Goal: Task Accomplishment & Management: Manage account settings

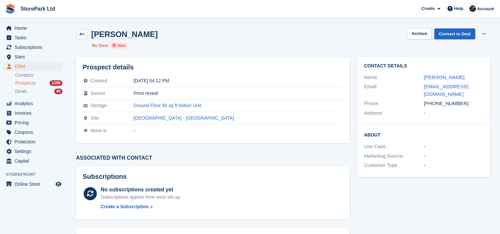
drag, startPoint x: 0, startPoint y: 0, endPoint x: 31, endPoint y: 85, distance: 90.6
click at [31, 85] on span "Prospects" at bounding box center [25, 83] width 20 height 6
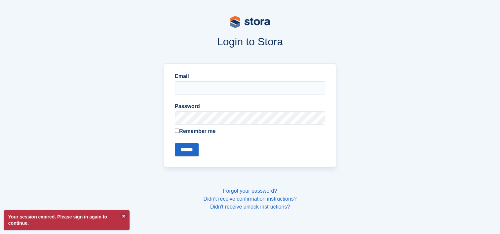
type input "**********"
click at [186, 151] on input "******" at bounding box center [187, 149] width 24 height 13
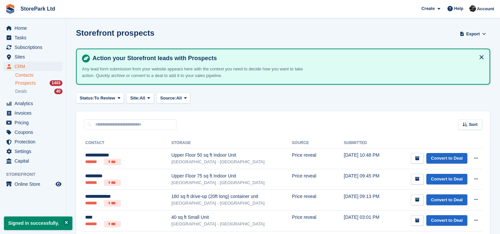
click at [34, 78] on link "Contacts" at bounding box center [38, 75] width 47 height 6
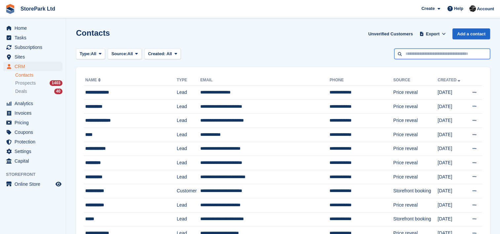
click at [426, 56] on input "text" at bounding box center [442, 54] width 96 height 11
type input "***"
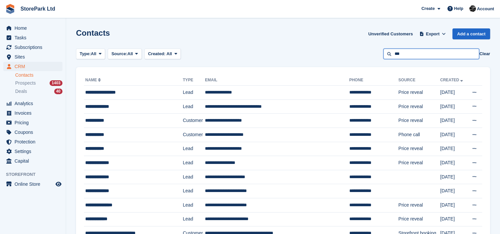
click at [394, 56] on input "***" at bounding box center [431, 54] width 96 height 11
type input "*****"
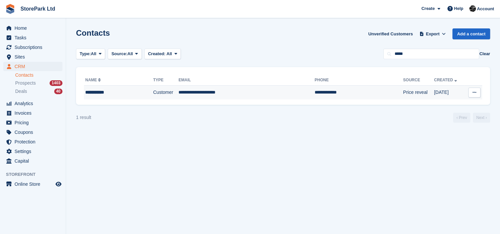
click at [238, 88] on td "**********" at bounding box center [246, 93] width 136 height 14
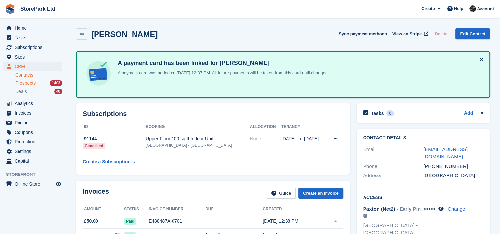
click at [33, 85] on span "Prospects" at bounding box center [25, 83] width 20 height 6
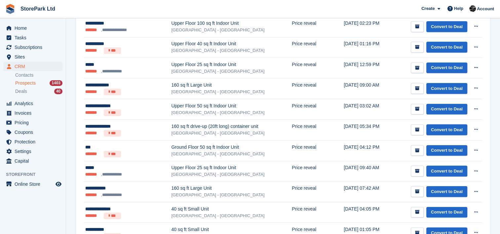
scroll to position [297, 0]
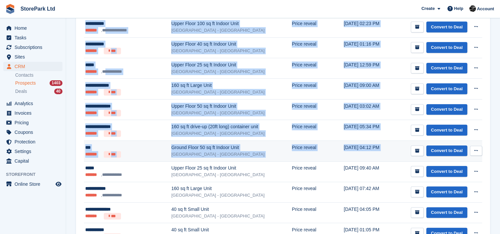
drag, startPoint x: 80, startPoint y: 160, endPoint x: 478, endPoint y: 147, distance: 398.7
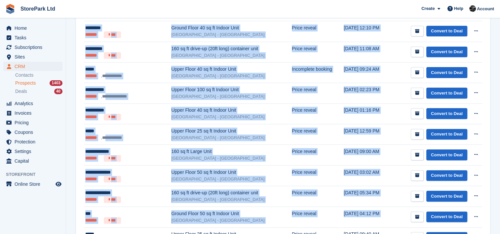
scroll to position [232, 0]
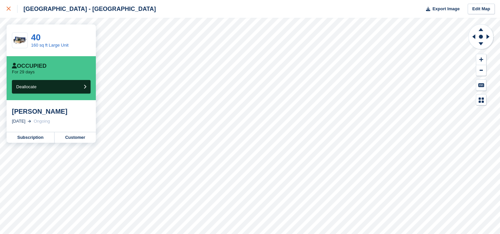
click at [12, 9] on div at bounding box center [12, 9] width 11 height 8
click at [6, 11] on link at bounding box center [9, 9] width 18 height 18
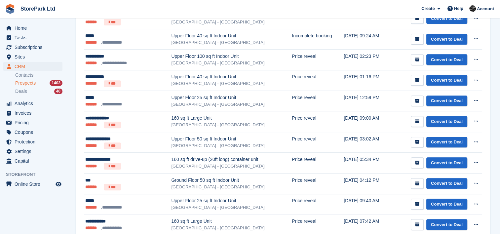
scroll to position [266, 0]
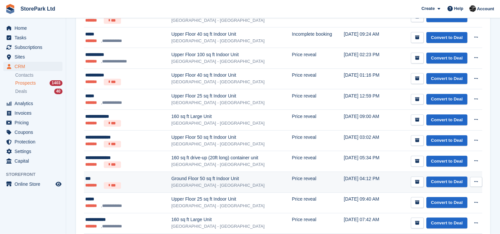
click at [204, 175] on div "Ground Floor 50 sq ft Indoor Unit" at bounding box center [231, 178] width 121 height 7
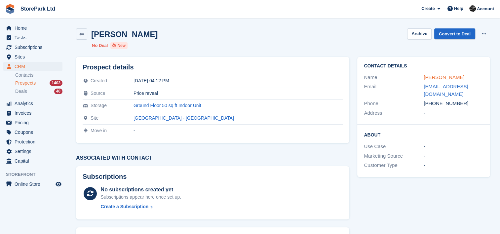
click at [428, 79] on link "Lee" at bounding box center [444, 77] width 41 height 6
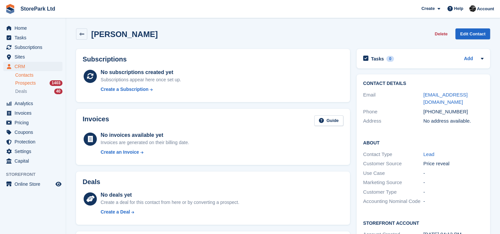
click at [28, 85] on span "Prospects" at bounding box center [25, 83] width 20 height 6
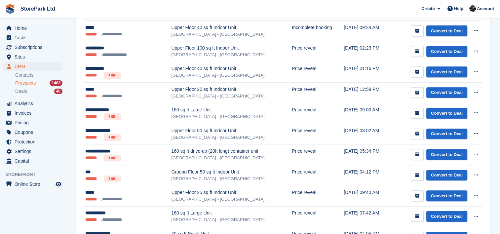
scroll to position [272, 0]
click at [57, 50] on link "Subscriptions" at bounding box center [32, 47] width 59 height 9
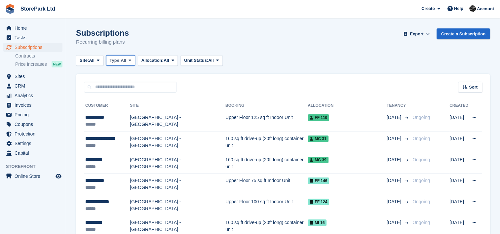
click at [121, 58] on span "Type:" at bounding box center [115, 60] width 11 height 7
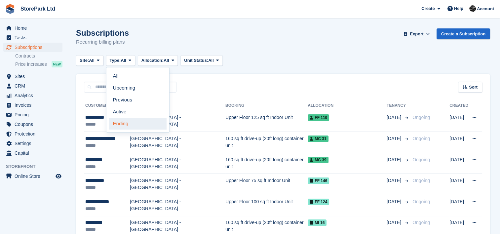
click at [124, 122] on link "Ending" at bounding box center [137, 124] width 57 height 12
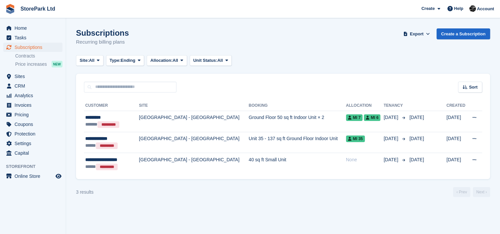
click at [124, 122] on div "****** *********" at bounding box center [109, 124] width 49 height 7
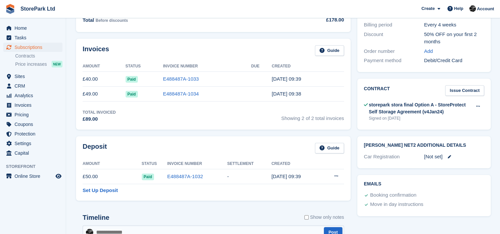
scroll to position [202, 0]
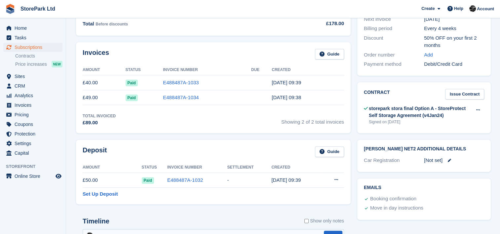
click at [167, 150] on div "Deposit Guide" at bounding box center [213, 153] width 261 height 15
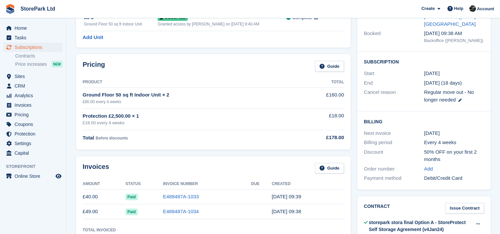
scroll to position [78, 0]
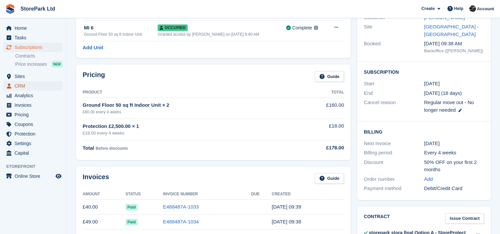
click at [29, 87] on span "CRM" at bounding box center [35, 85] width 40 height 9
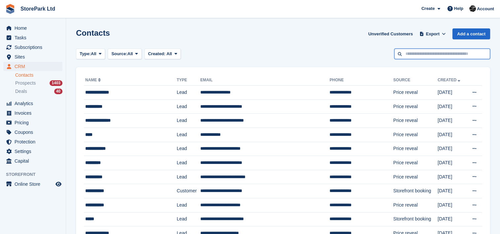
click at [428, 50] on input "text" at bounding box center [442, 54] width 96 height 11
click at [428, 50] on input "**" at bounding box center [442, 54] width 96 height 11
type input "******"
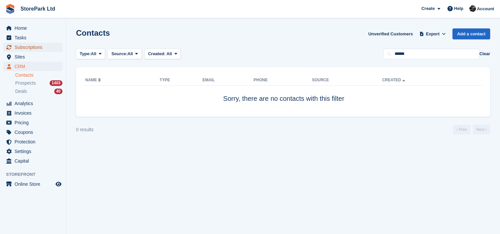
click at [41, 50] on span "Subscriptions" at bounding box center [35, 47] width 40 height 9
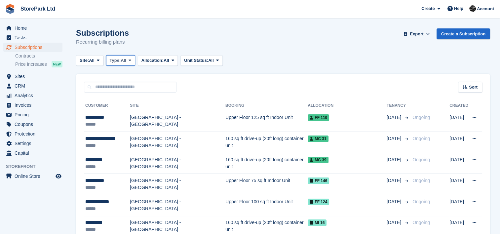
click at [130, 63] on span at bounding box center [129, 60] width 5 height 5
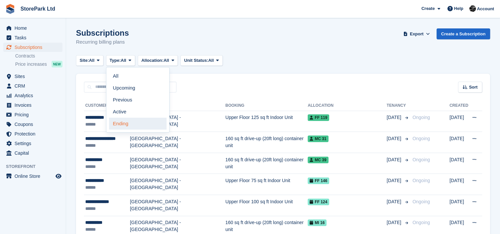
click at [137, 121] on link "Ending" at bounding box center [137, 124] width 57 height 12
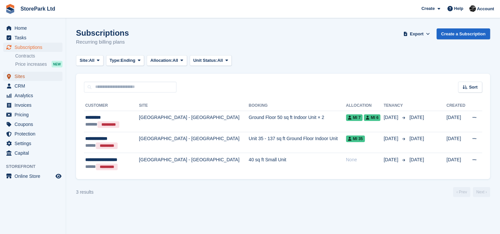
click at [28, 77] on span "Sites" at bounding box center [35, 76] width 40 height 9
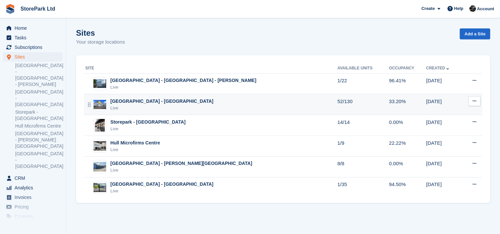
click at [150, 104] on div "[GEOGRAPHIC_DATA] - [GEOGRAPHIC_DATA]" at bounding box center [161, 101] width 103 height 7
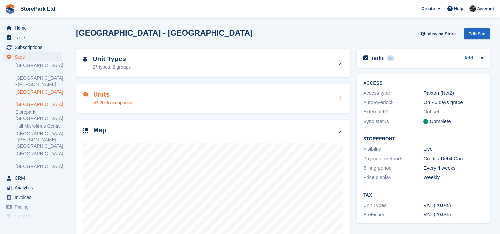
click at [179, 93] on div "Units 33.20% occupancy" at bounding box center [213, 99] width 261 height 16
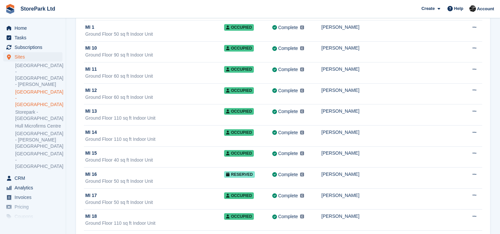
scroll to position [2268, 0]
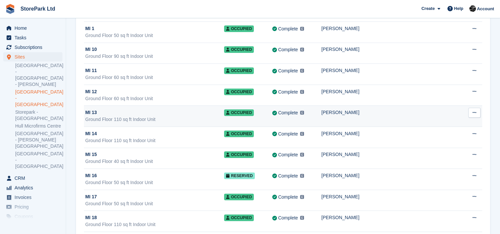
click at [140, 116] on td "MI 13 Ground Floor 110 sq ft Indoor Unit" at bounding box center [154, 116] width 140 height 21
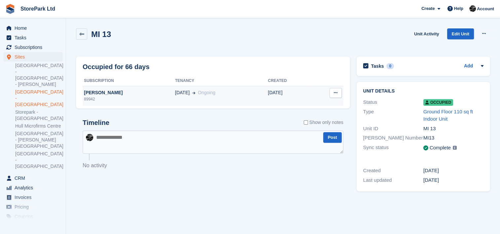
click at [112, 99] on div "89942" at bounding box center [129, 99] width 93 height 6
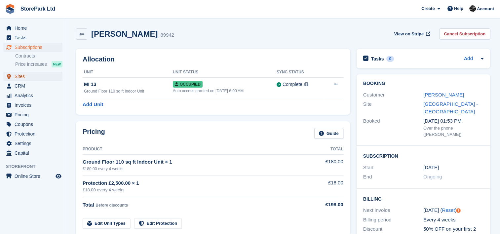
click at [30, 73] on span "Sites" at bounding box center [35, 76] width 40 height 9
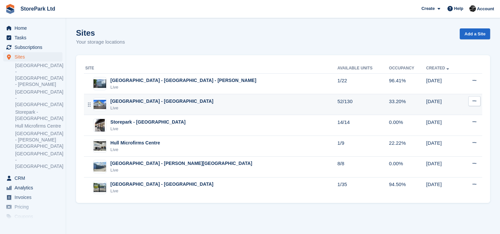
click at [150, 99] on div "[GEOGRAPHIC_DATA] - [GEOGRAPHIC_DATA]" at bounding box center [161, 101] width 103 height 7
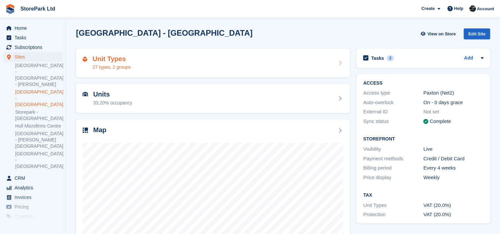
click at [176, 64] on div "Unit Types 27 types, 2 groups" at bounding box center [213, 63] width 261 height 16
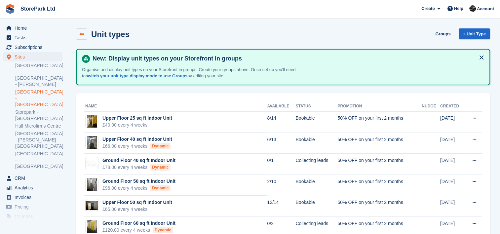
drag, startPoint x: 89, startPoint y: 37, endPoint x: 86, endPoint y: 36, distance: 3.8
click at [86, 36] on div "Unit types" at bounding box center [103, 33] width 54 height 11
click at [86, 36] on link at bounding box center [81, 33] width 11 height 11
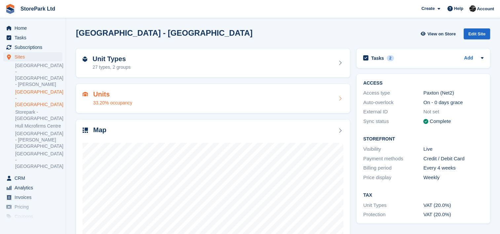
click at [138, 99] on div "Units 33.20% occupancy" at bounding box center [213, 99] width 261 height 16
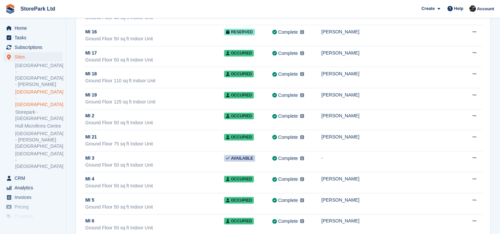
scroll to position [2412, 0]
click at [34, 42] on span "Tasks" at bounding box center [35, 37] width 40 height 9
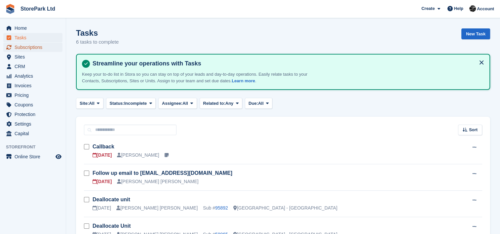
click at [34, 47] on span "Subscriptions" at bounding box center [35, 47] width 40 height 9
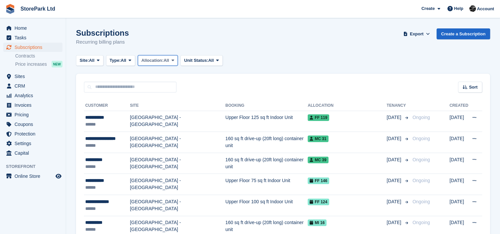
click at [162, 60] on span "Allocation:" at bounding box center [152, 60] width 22 height 7
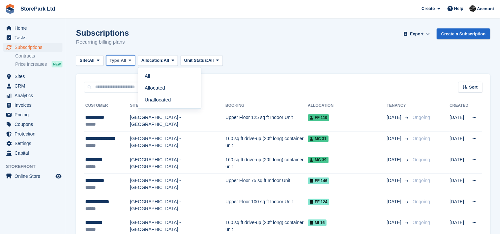
click at [123, 57] on span "All" at bounding box center [124, 60] width 6 height 7
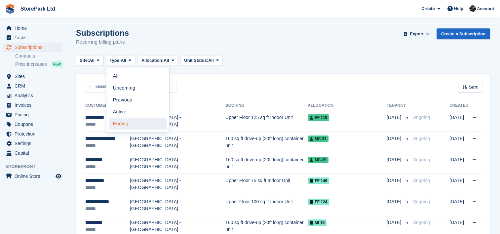
click at [133, 124] on link "Ending" at bounding box center [137, 124] width 57 height 12
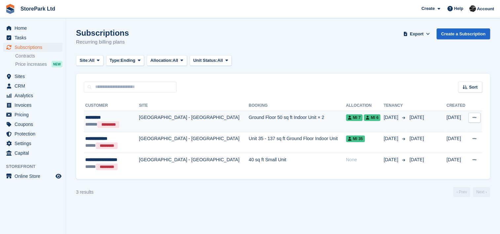
click at [361, 126] on td "MI 7 MI 6" at bounding box center [365, 121] width 38 height 21
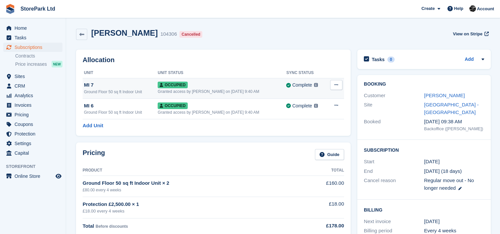
click at [232, 89] on div "Granted access by [PERSON_NAME] on [DATE] 9:40 AM" at bounding box center [222, 92] width 129 height 6
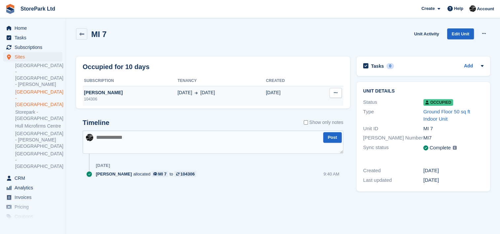
click at [221, 89] on div "[DATE] Sep" at bounding box center [221, 92] width 88 height 7
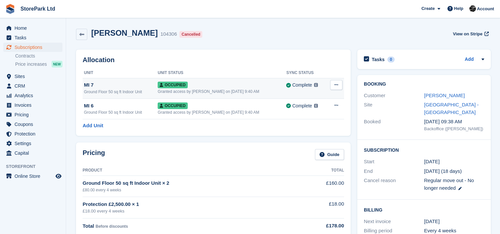
click at [331, 87] on button at bounding box center [336, 85] width 12 height 10
click at [315, 118] on p "Deallocate" at bounding box center [310, 120] width 57 height 9
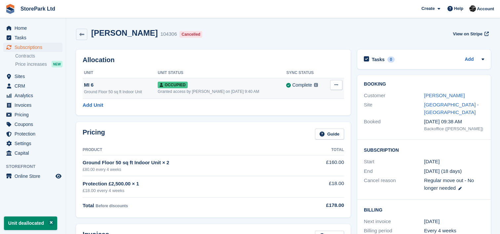
click at [338, 89] on button at bounding box center [336, 85] width 12 height 10
click at [295, 118] on p "Deallocate" at bounding box center [310, 120] width 57 height 9
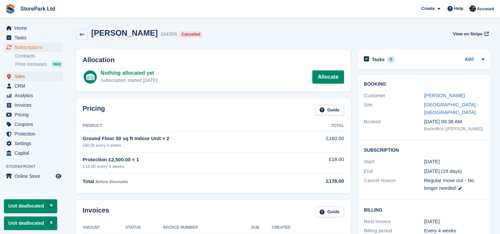
click at [39, 74] on span "Sites" at bounding box center [35, 76] width 40 height 9
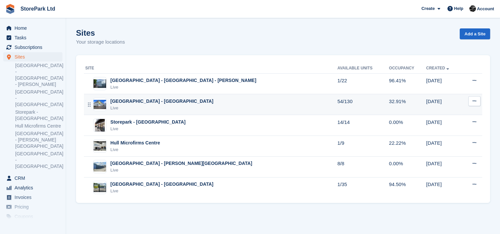
click at [157, 112] on td "Store Park - Hull East - Marfleet Avenue Live" at bounding box center [210, 104] width 253 height 21
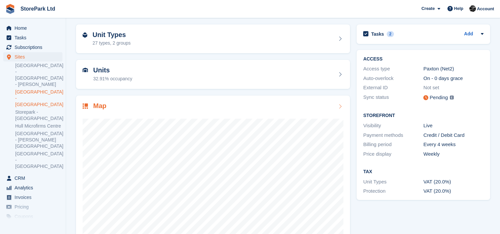
scroll to position [23, 0]
click at [186, 78] on div "Units 32.91% occupancy" at bounding box center [213, 75] width 261 height 16
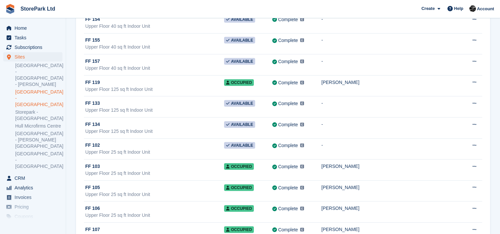
scroll to position [1499, 0]
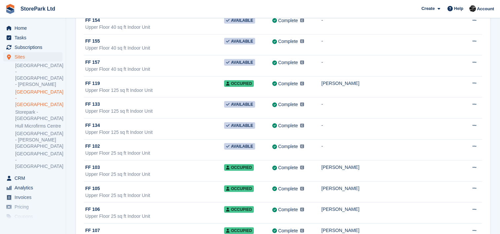
click at [34, 89] on link "[GEOGRAPHIC_DATA] - [GEOGRAPHIC_DATA]" at bounding box center [38, 98] width 47 height 19
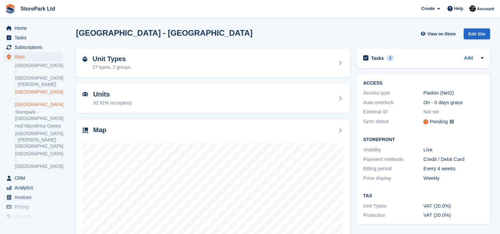
scroll to position [48, 0]
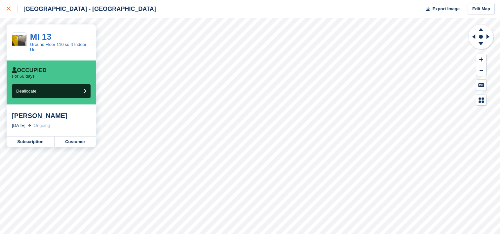
click at [7, 9] on icon at bounding box center [9, 9] width 4 height 4
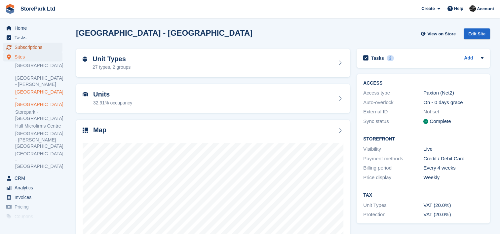
click at [41, 48] on span "Subscriptions" at bounding box center [35, 47] width 40 height 9
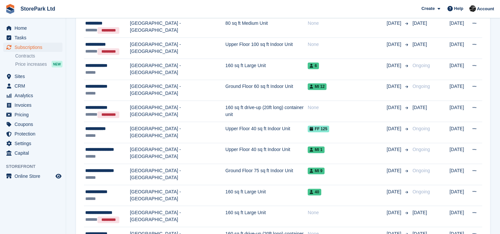
scroll to position [603, 0]
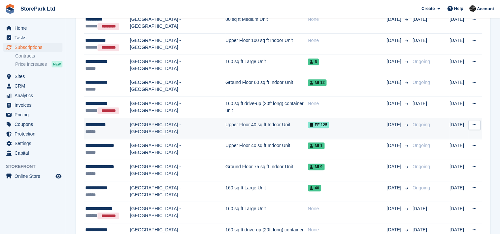
click at [146, 131] on td "[GEOGRAPHIC_DATA] - [GEOGRAPHIC_DATA]" at bounding box center [177, 128] width 95 height 21
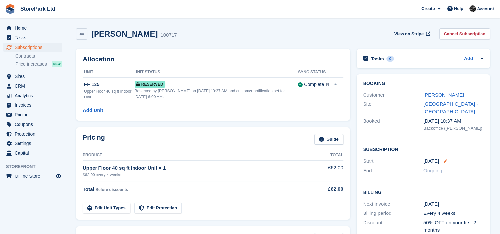
click at [446, 160] on icon at bounding box center [445, 160] width 3 height 3
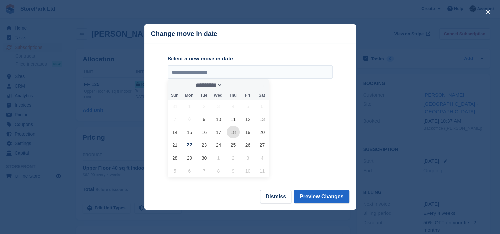
click at [233, 133] on span "18" at bounding box center [233, 132] width 13 height 13
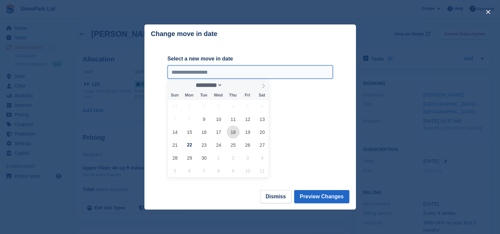
type input "**********"
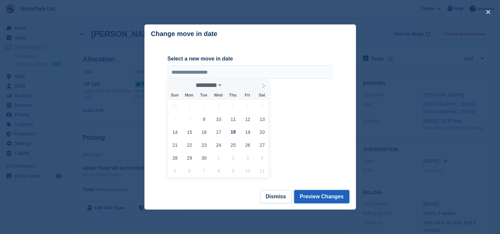
click at [330, 201] on button "Preview Changes" at bounding box center [321, 196] width 55 height 13
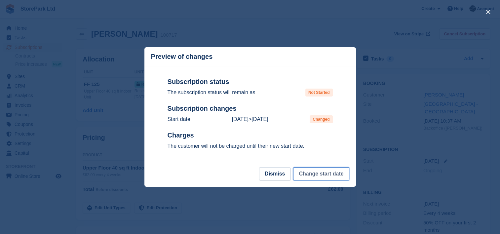
click at [335, 175] on button "Change start date" at bounding box center [321, 173] width 56 height 13
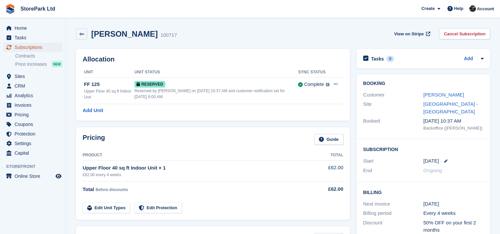
click at [35, 49] on span "Subscriptions" at bounding box center [35, 47] width 40 height 9
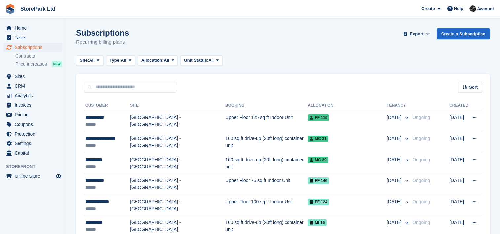
click at [149, 61] on span "Allocation:" at bounding box center [152, 60] width 22 height 7
click at [154, 99] on link "Unallocated" at bounding box center [169, 100] width 57 height 12
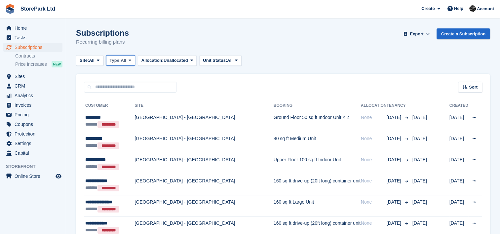
drag, startPoint x: 124, startPoint y: 56, endPoint x: 153, endPoint y: 74, distance: 33.6
click at [160, 64] on button "Allocation: Unallocated" at bounding box center [167, 60] width 59 height 11
click at [165, 73] on link "All" at bounding box center [169, 76] width 57 height 12
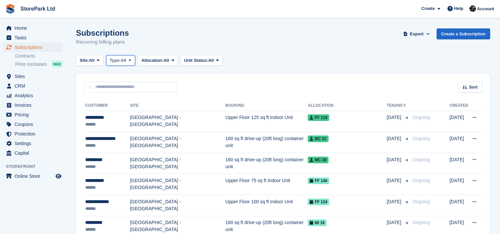
click at [130, 61] on span at bounding box center [129, 60] width 5 height 5
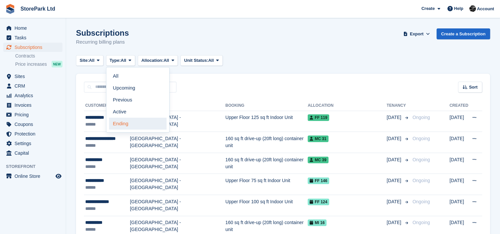
click at [124, 119] on link "Ending" at bounding box center [137, 124] width 57 height 12
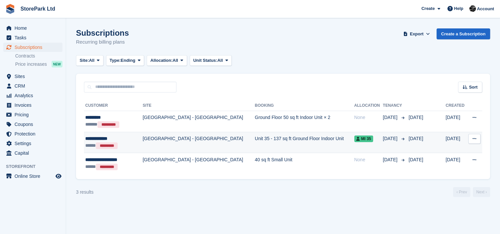
click at [293, 143] on td "Unit 35 - 137 sq ft Ground Floor Indoor Unit" at bounding box center [304, 142] width 99 height 21
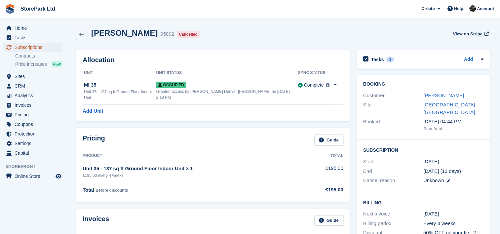
click at [29, 45] on span "Subscriptions" at bounding box center [35, 47] width 40 height 9
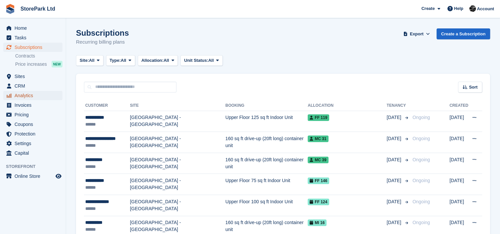
click at [28, 91] on span "Analytics" at bounding box center [35, 95] width 40 height 9
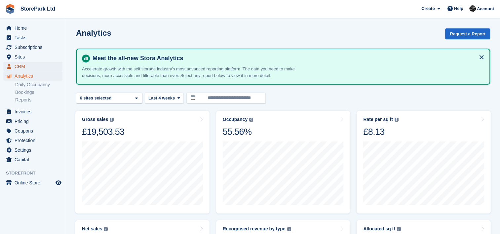
click at [40, 63] on span "CRM" at bounding box center [35, 66] width 40 height 9
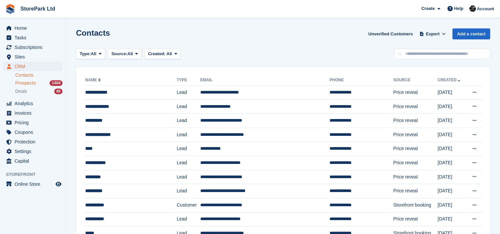
click at [25, 85] on span "Prospects" at bounding box center [25, 83] width 20 height 6
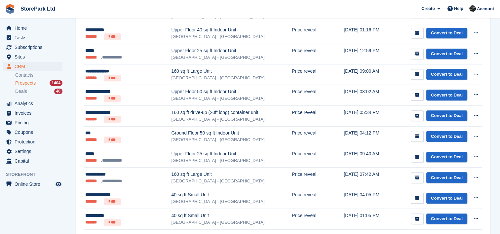
scroll to position [332, 0]
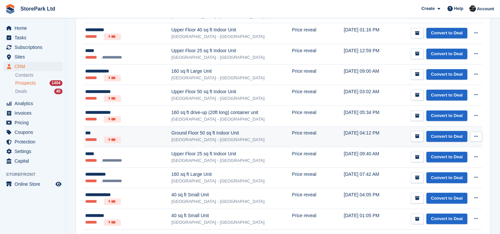
click at [100, 137] on li "*******" at bounding box center [93, 139] width 16 height 7
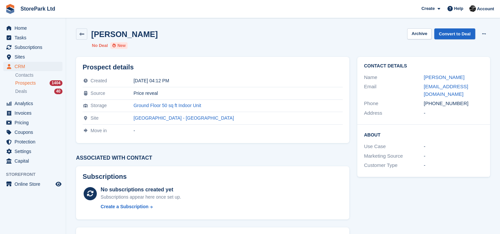
click at [28, 82] on span "Prospects" at bounding box center [25, 83] width 20 height 6
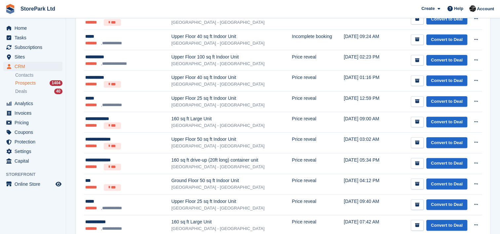
scroll to position [311, 0]
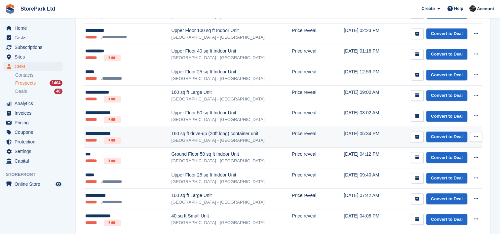
click at [144, 134] on div "**********" at bounding box center [118, 133] width 66 height 7
